Goal: Task Accomplishment & Management: Manage account settings

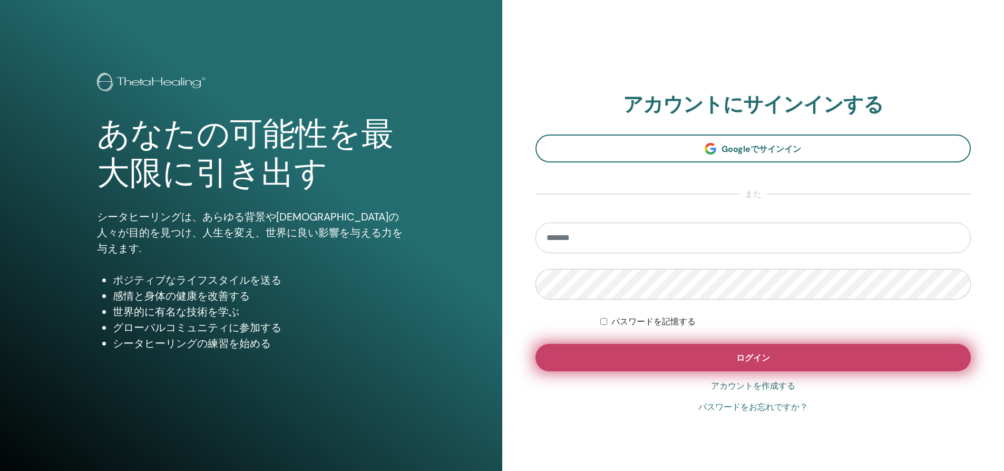
type input "**********"
click at [798, 364] on button "ログイン" at bounding box center [753, 357] width 436 height 27
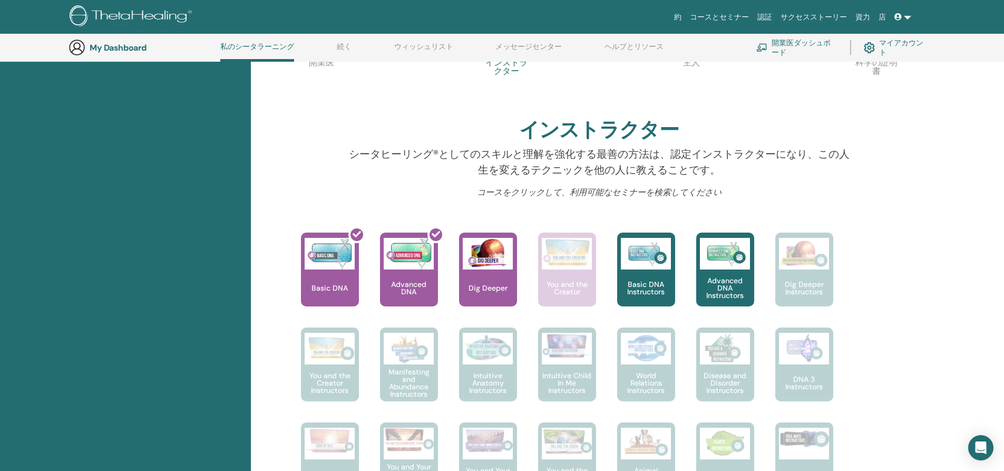
scroll to position [291, 0]
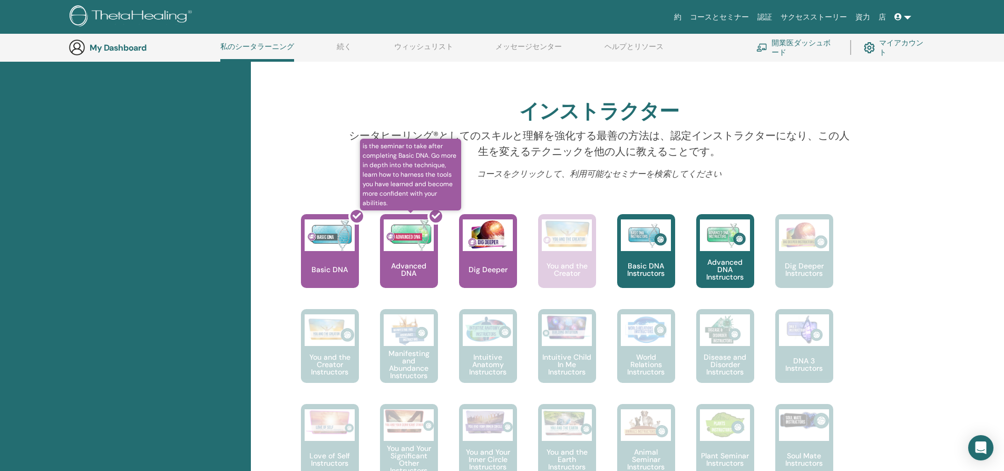
click at [399, 262] on div at bounding box center [415, 255] width 58 height 95
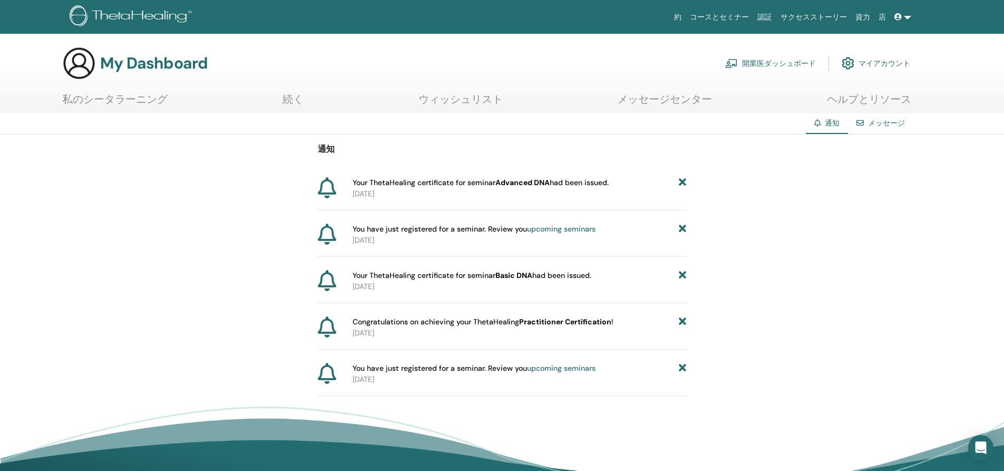
click at [500, 186] on b "Advanced DNA" at bounding box center [522, 182] width 54 height 9
click at [364, 186] on span "Your ThetaHealing certificate for seminar Advanced DNA had been issued." at bounding box center [481, 182] width 256 height 11
click at [323, 187] on icon at bounding box center [327, 187] width 18 height 21
click at [572, 183] on span "Your ThetaHealing certificate for seminar Advanced DNA had been issued." at bounding box center [481, 182] width 256 height 11
click at [908, 61] on link "マイアカウント" at bounding box center [876, 63] width 69 height 23
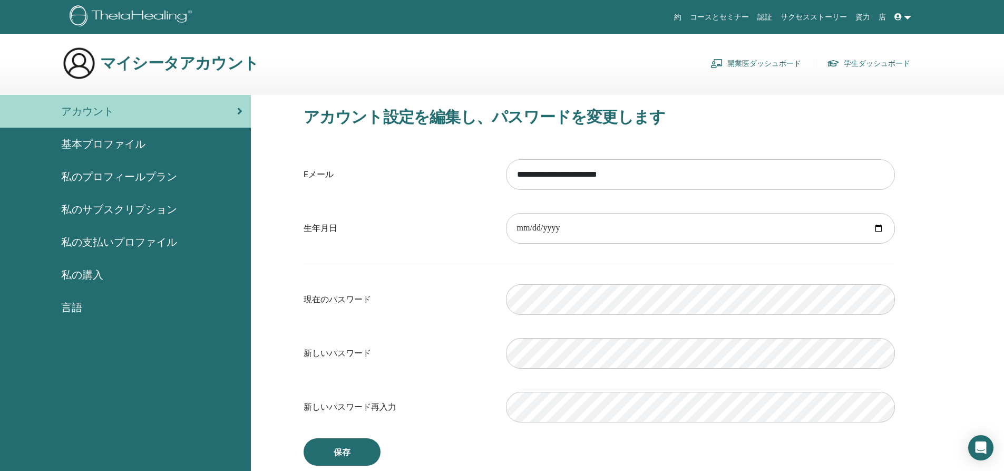
click at [86, 277] on span "私の購入" at bounding box center [82, 275] width 42 height 16
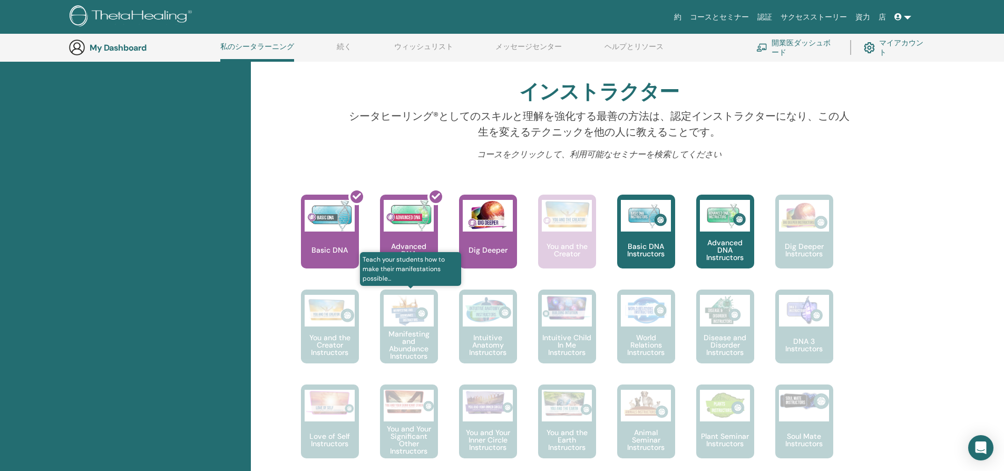
scroll to position [307, 0]
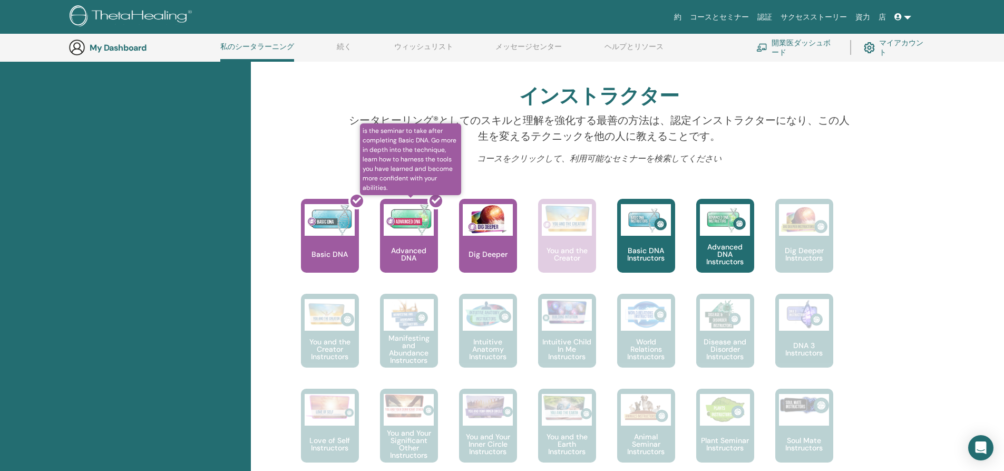
click at [408, 206] on div at bounding box center [415, 239] width 58 height 95
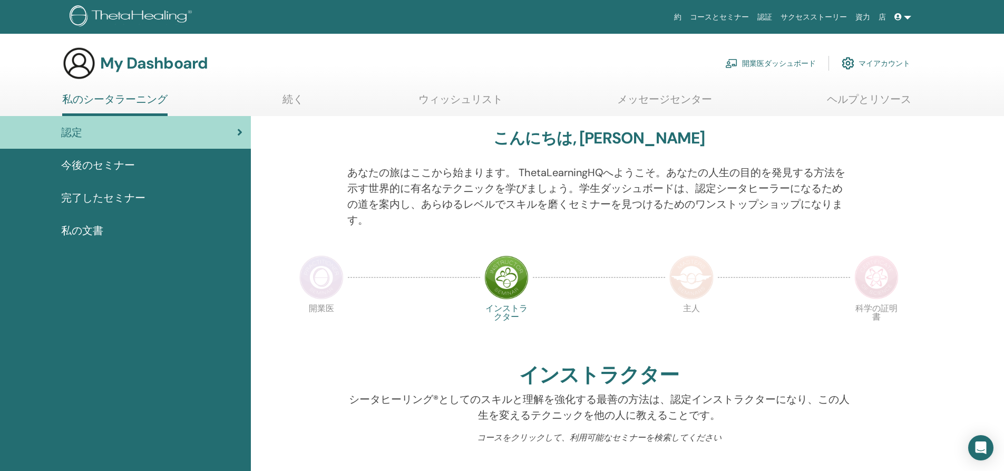
click at [761, 65] on link "開業医ダッシュボード" at bounding box center [770, 63] width 91 height 23
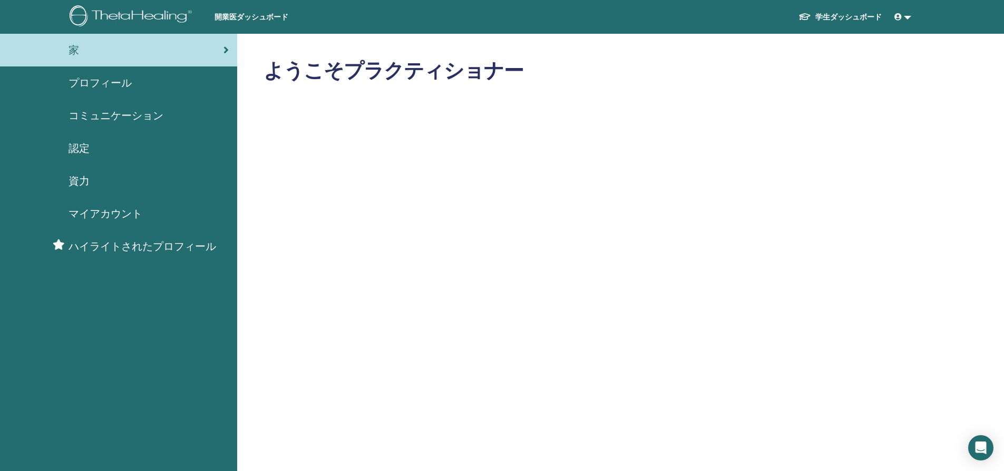
click at [140, 19] on img at bounding box center [133, 17] width 126 height 24
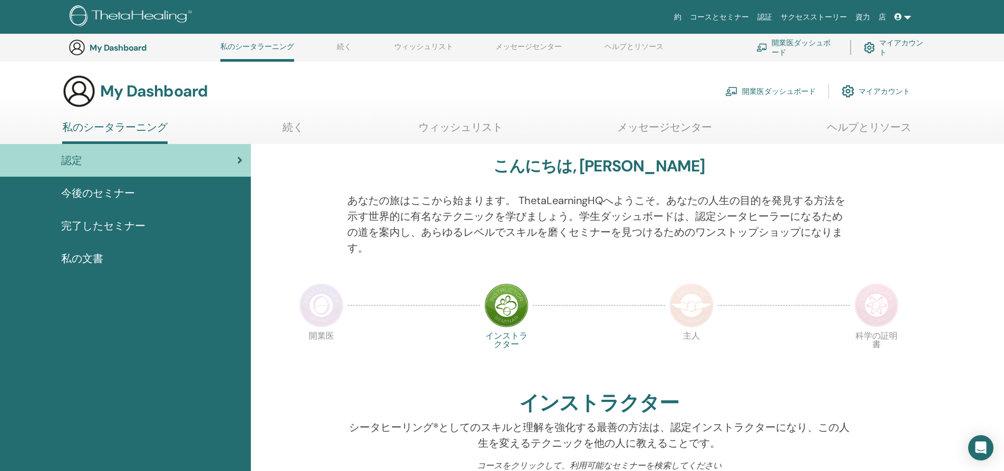
scroll to position [307, 0]
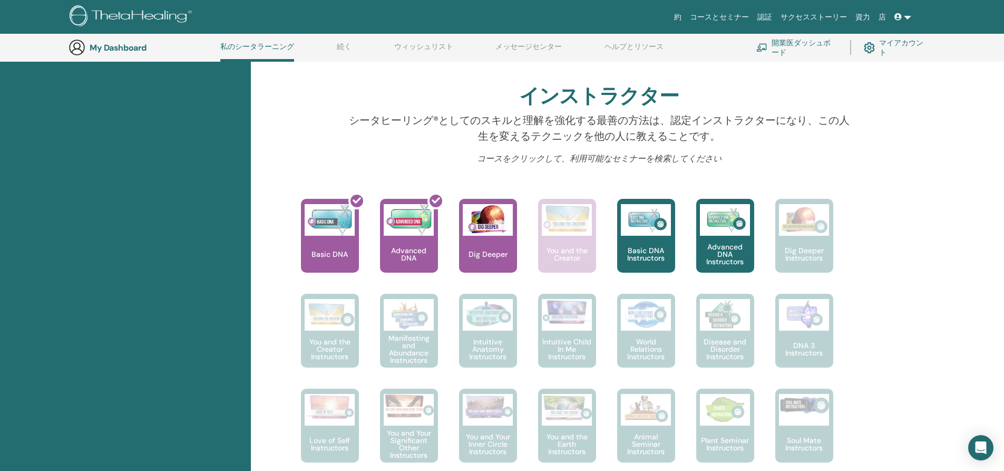
drag, startPoint x: 416, startPoint y: 236, endPoint x: 571, endPoint y: 124, distance: 191.0
click at [571, 124] on p "シータヒーリング®としてのスキルと理解を強化する最善の方法は、認定インストラクターになり、この人生を変えるテクニックを他の人に教えることです。" at bounding box center [598, 128] width 503 height 32
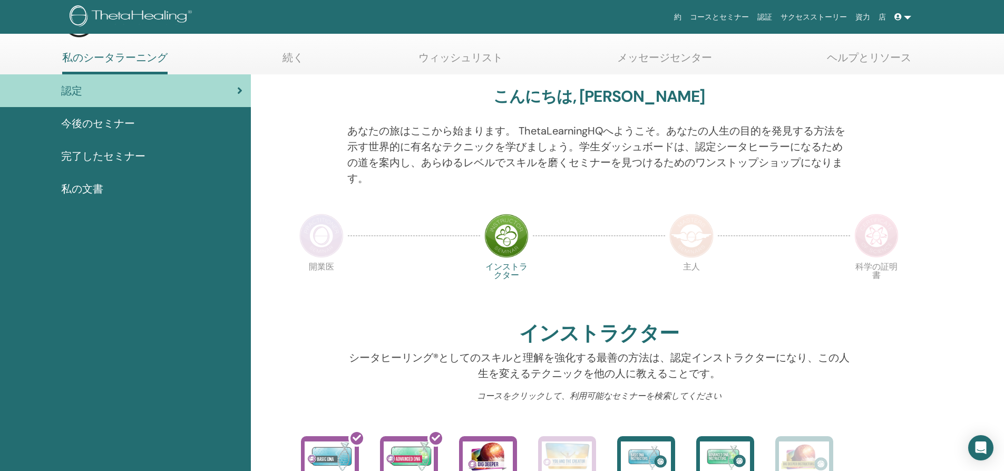
scroll to position [0, 0]
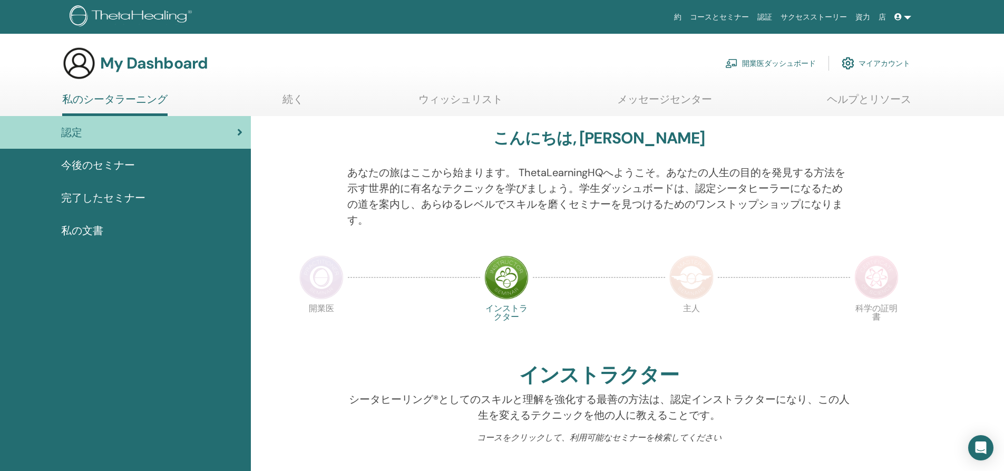
click at [287, 100] on link "続く" at bounding box center [292, 103] width 21 height 21
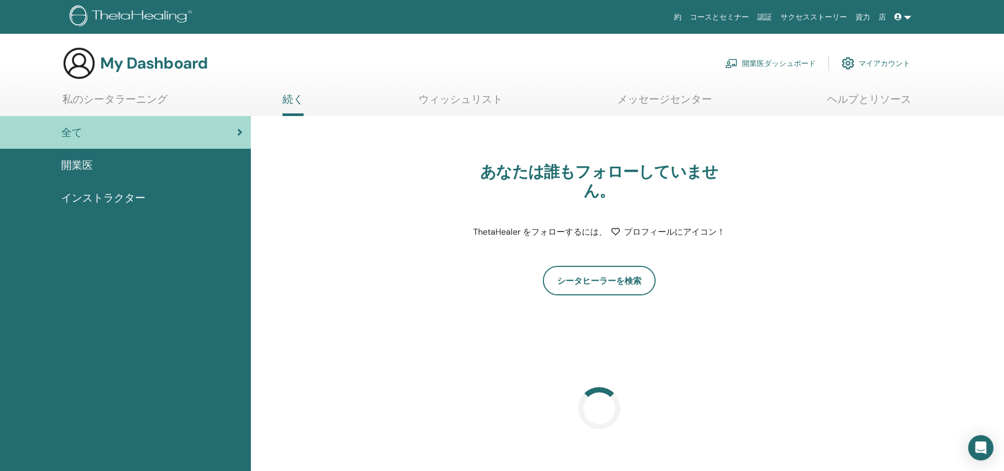
click at [442, 101] on link "ウィッシュリスト" at bounding box center [460, 103] width 84 height 21
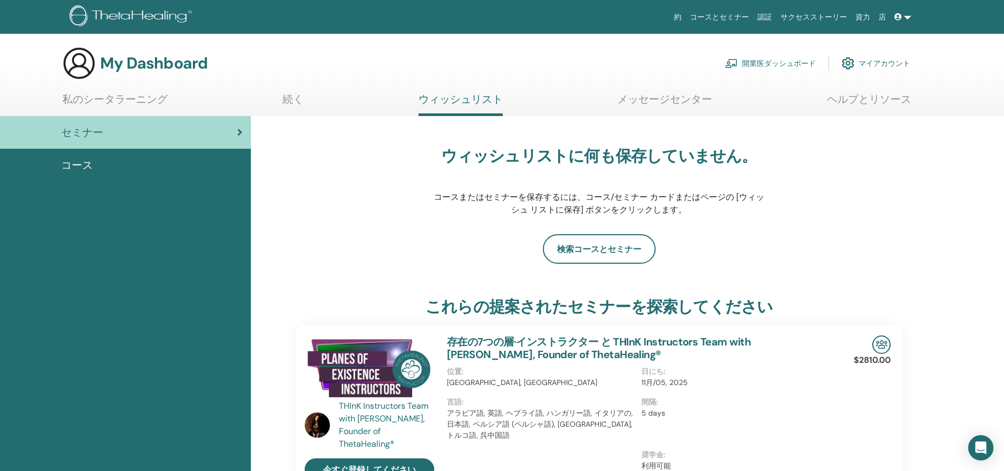
click at [673, 99] on link "メッセージセンター" at bounding box center [664, 103] width 95 height 21
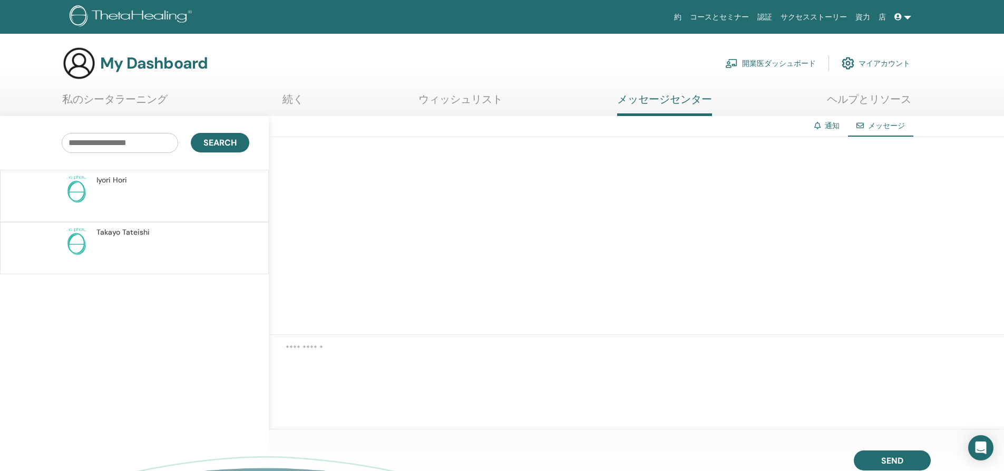
click at [181, 193] on p at bounding box center [172, 202] width 153 height 32
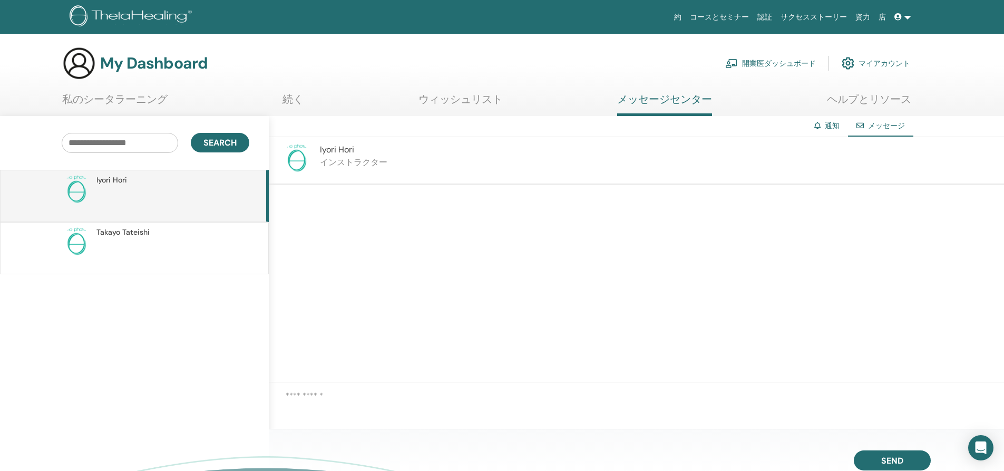
click at [872, 101] on link "ヘルプとリソース" at bounding box center [869, 103] width 84 height 21
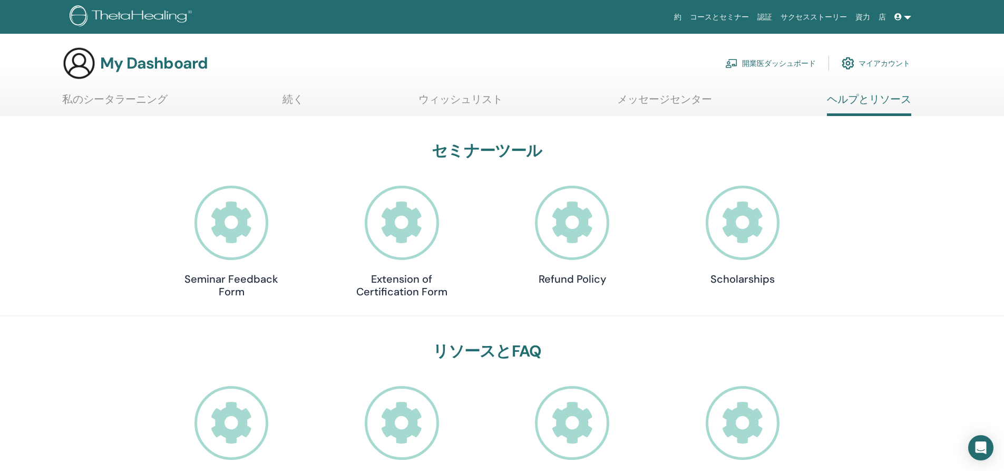
click at [894, 67] on link "マイアカウント" at bounding box center [876, 63] width 69 height 23
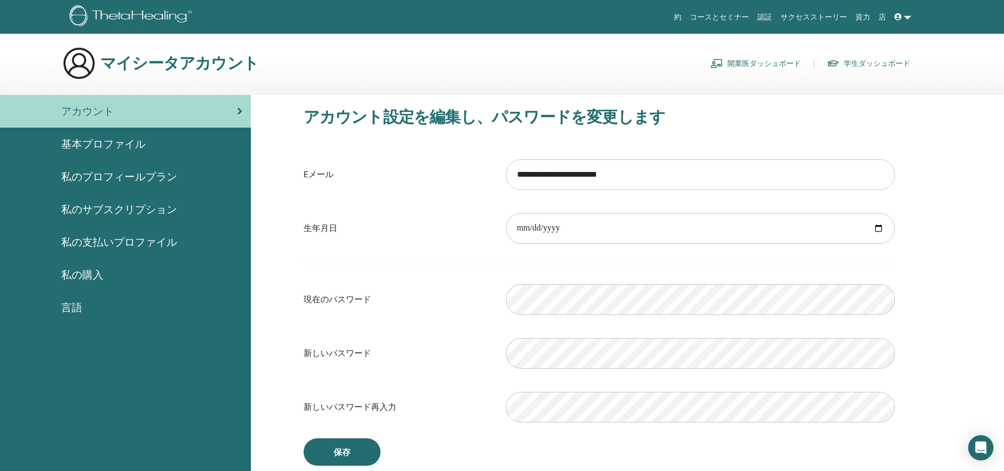
click at [118, 139] on span "基本プロファイル" at bounding box center [103, 144] width 84 height 16
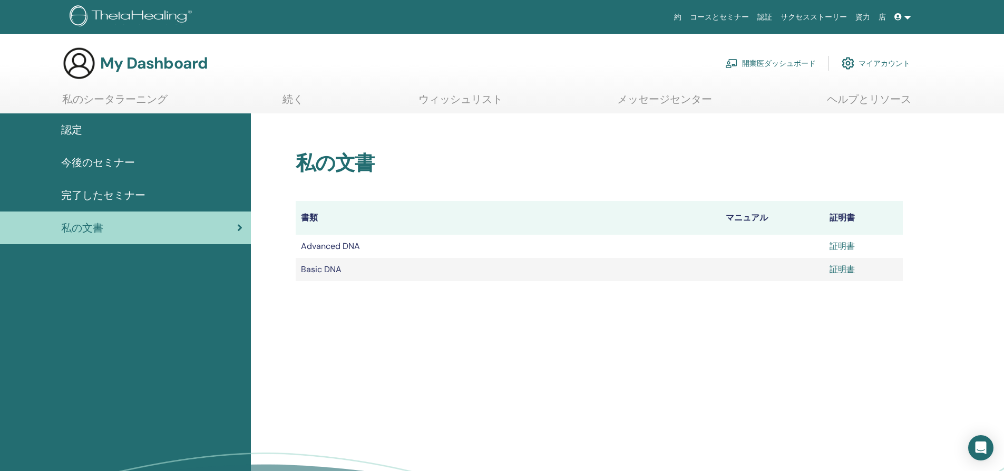
click at [841, 249] on link "証明書" at bounding box center [842, 245] width 25 height 11
click at [902, 20] on span at bounding box center [898, 17] width 9 height 8
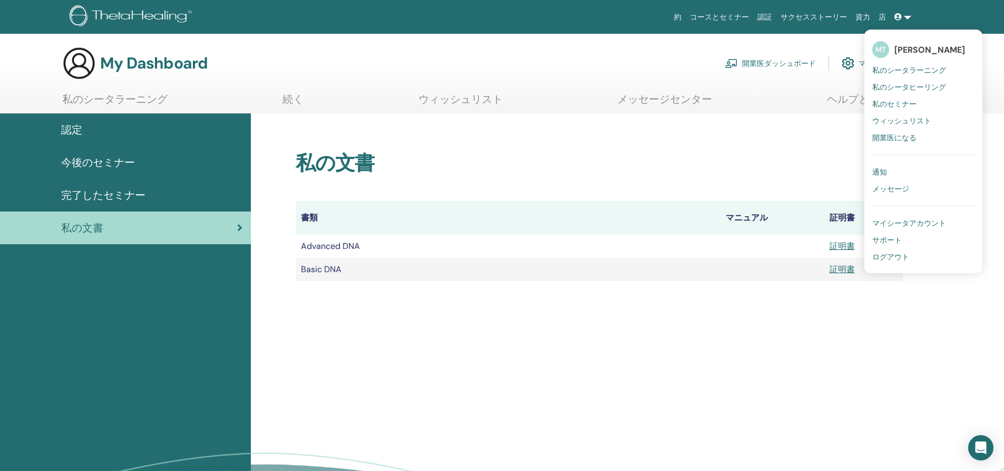
click at [900, 258] on span "ログアウト" at bounding box center [890, 256] width 37 height 9
